Goal: Task Accomplishment & Management: Use online tool/utility

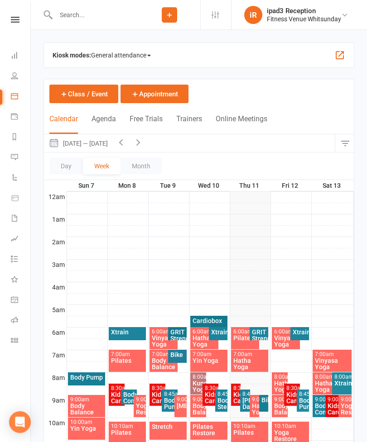
click at [19, 97] on link "Calendar" at bounding box center [21, 97] width 20 height 20
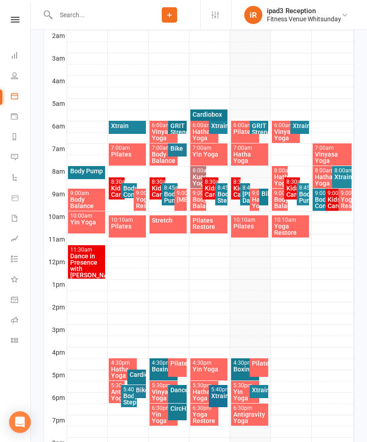
scroll to position [236, 0]
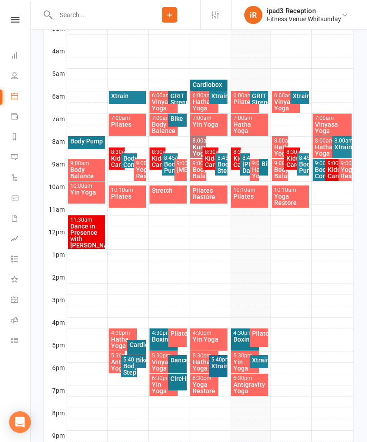
click at [261, 338] on div "Pilates" at bounding box center [258, 338] width 19 height 19
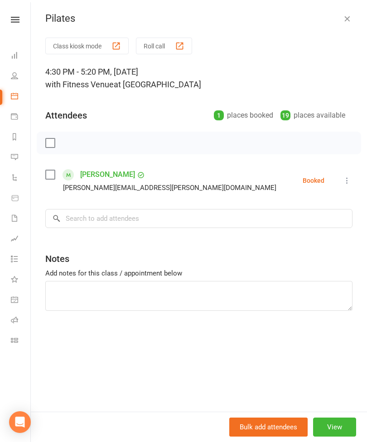
click at [104, 48] on button "Class kiosk mode" at bounding box center [86, 46] width 83 height 17
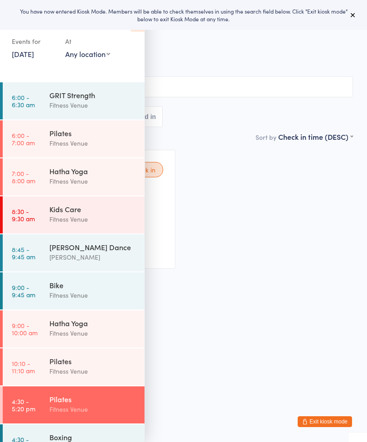
click at [355, 16] on icon at bounding box center [352, 14] width 7 height 7
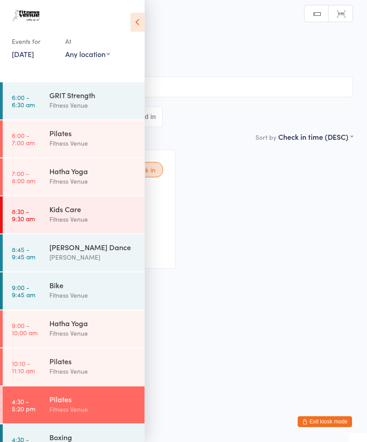
click at [139, 23] on icon at bounding box center [137, 22] width 14 height 19
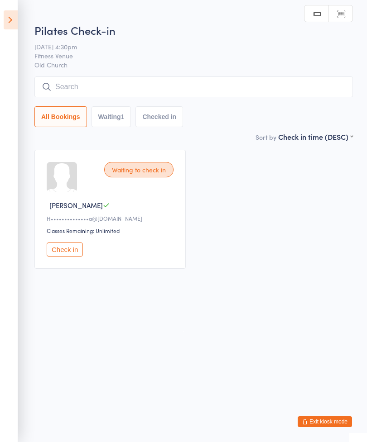
click at [71, 254] on button "Check in" at bounding box center [65, 250] width 36 height 14
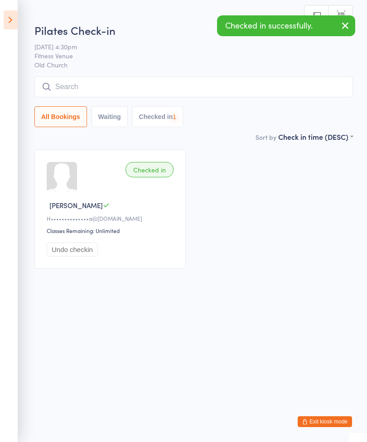
click at [184, 91] on input "search" at bounding box center [193, 86] width 318 height 21
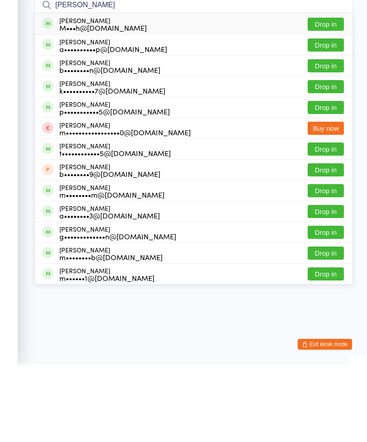
type input "[PERSON_NAME]"
click at [331, 95] on button "Drop in" at bounding box center [325, 101] width 36 height 13
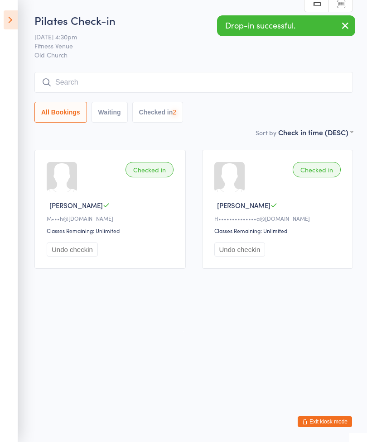
click at [209, 82] on input "search" at bounding box center [193, 82] width 318 height 21
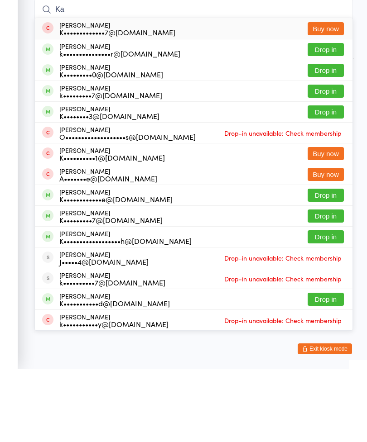
type input "K"
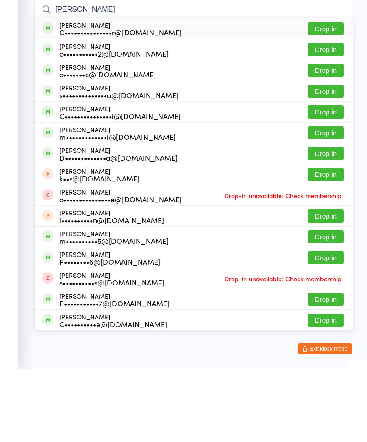
type input "[PERSON_NAME]"
click at [338, 95] on button "Drop in" at bounding box center [325, 101] width 36 height 13
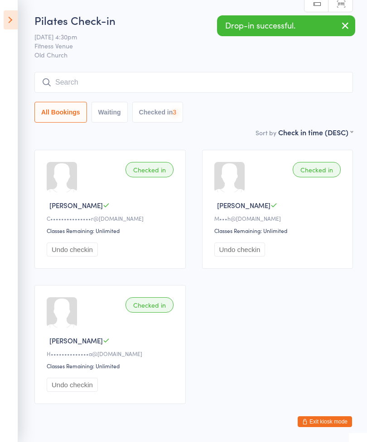
click at [230, 77] on input "search" at bounding box center [193, 82] width 318 height 21
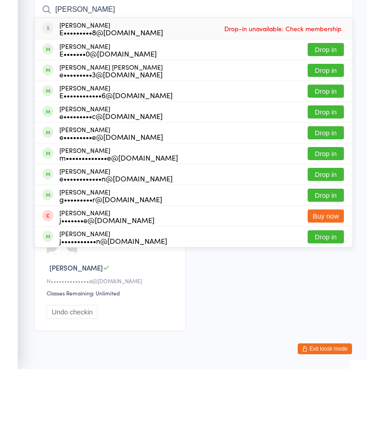
type input "[PERSON_NAME]"
click at [328, 199] on button "Drop in" at bounding box center [325, 205] width 36 height 13
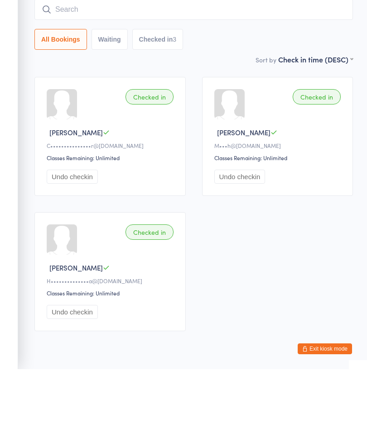
scroll to position [39, 0]
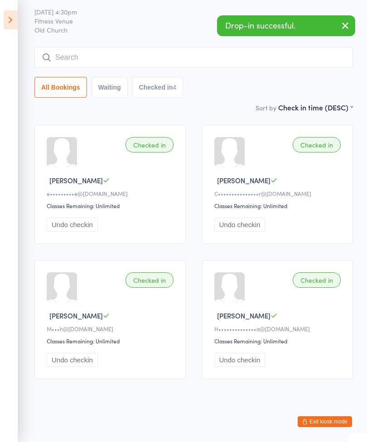
click at [189, 47] on input "search" at bounding box center [193, 57] width 318 height 21
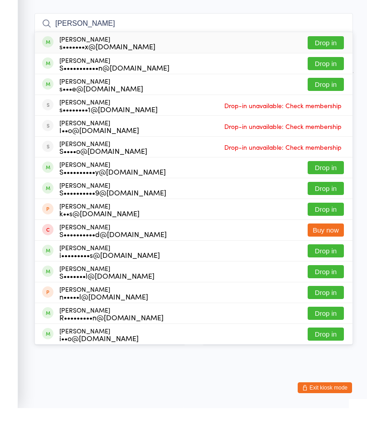
type input "[PERSON_NAME]"
click at [330, 70] on button "Drop in" at bounding box center [325, 76] width 36 height 13
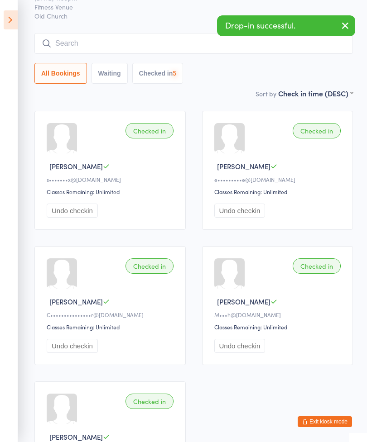
click at [165, 52] on input "search" at bounding box center [193, 43] width 318 height 21
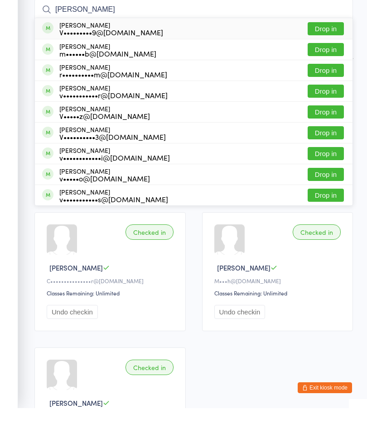
type input "[PERSON_NAME]"
click at [324, 56] on button "Drop in" at bounding box center [325, 62] width 36 height 13
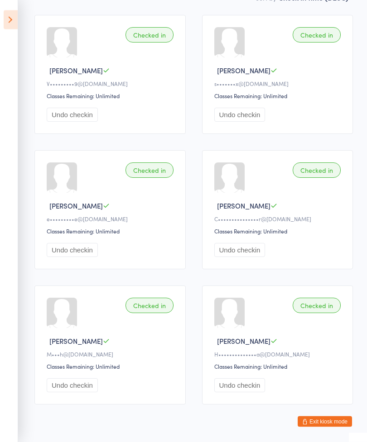
scroll to position [137, 0]
